Goal: Information Seeking & Learning: Check status

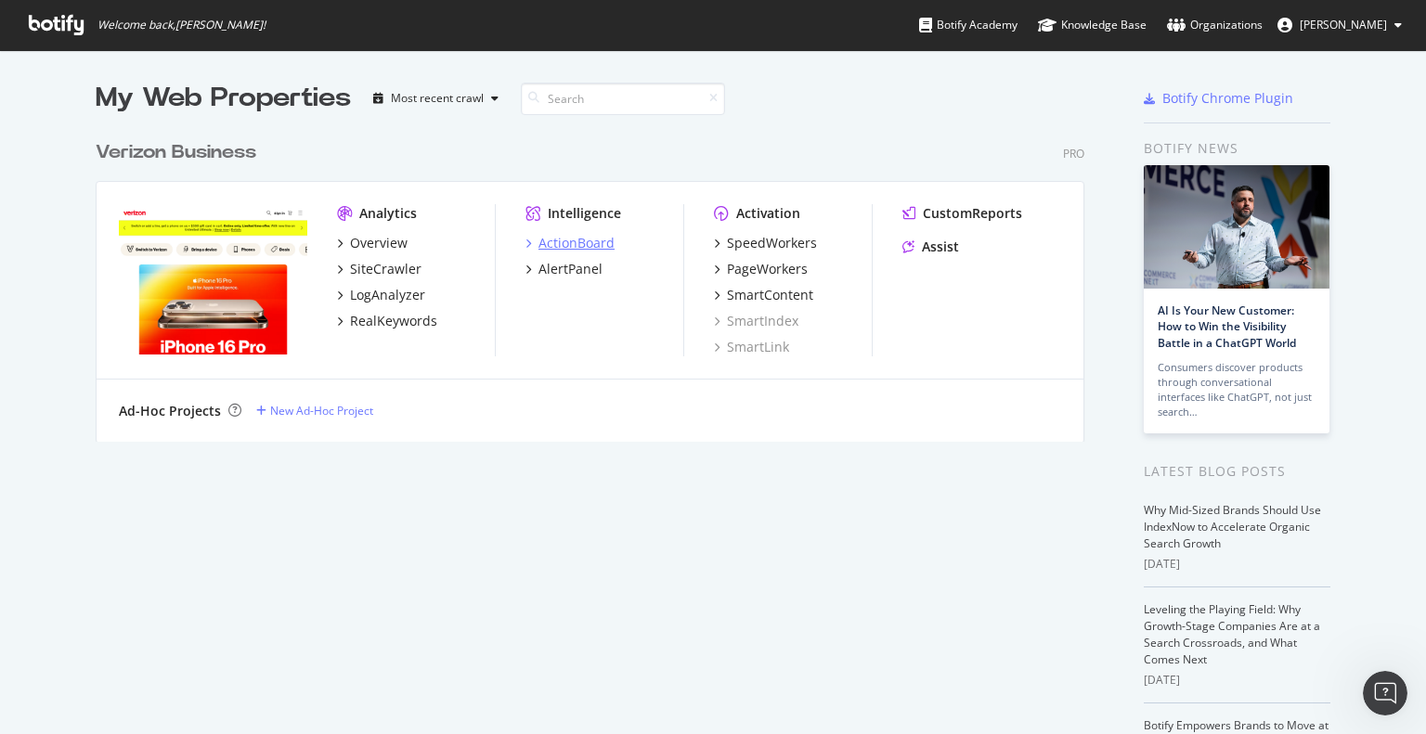
scroll to position [720, 1397]
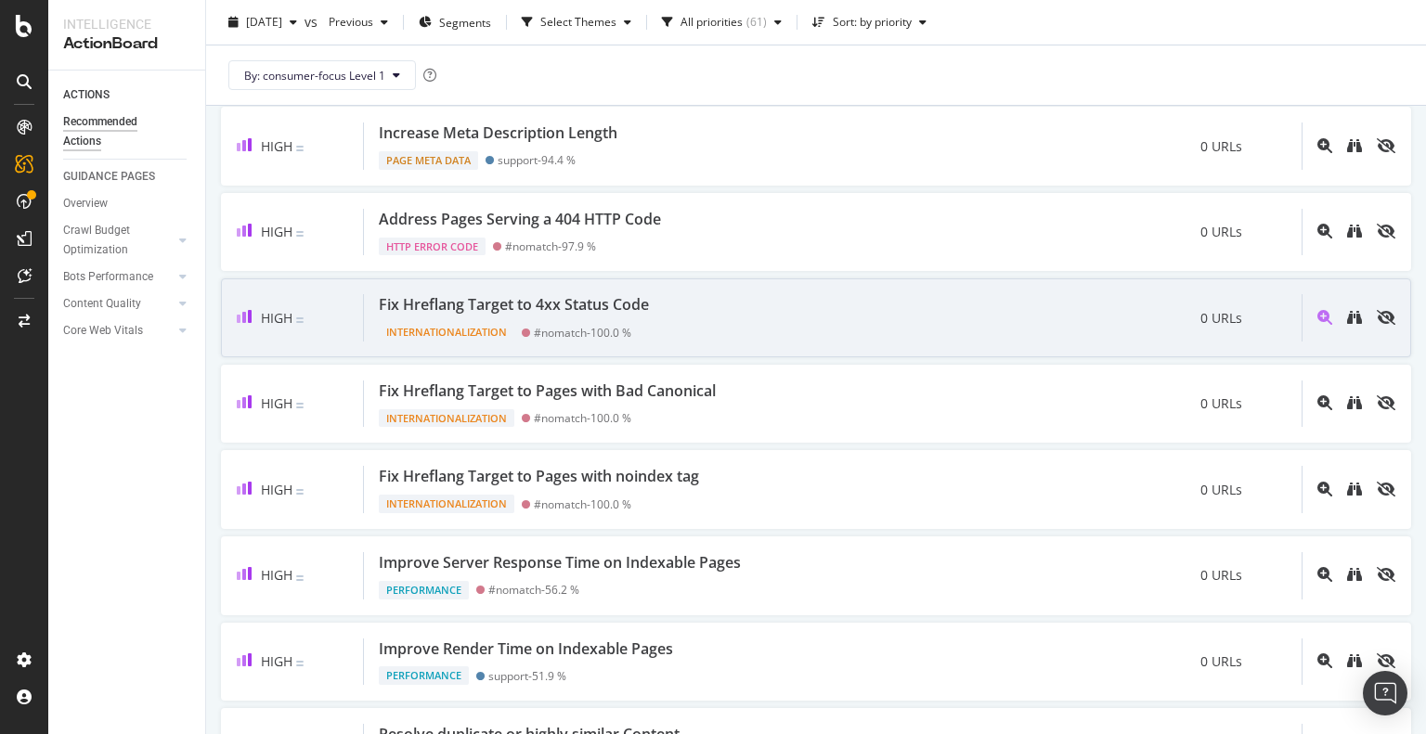
scroll to position [239, 0]
